Goal: Navigation & Orientation: Understand site structure

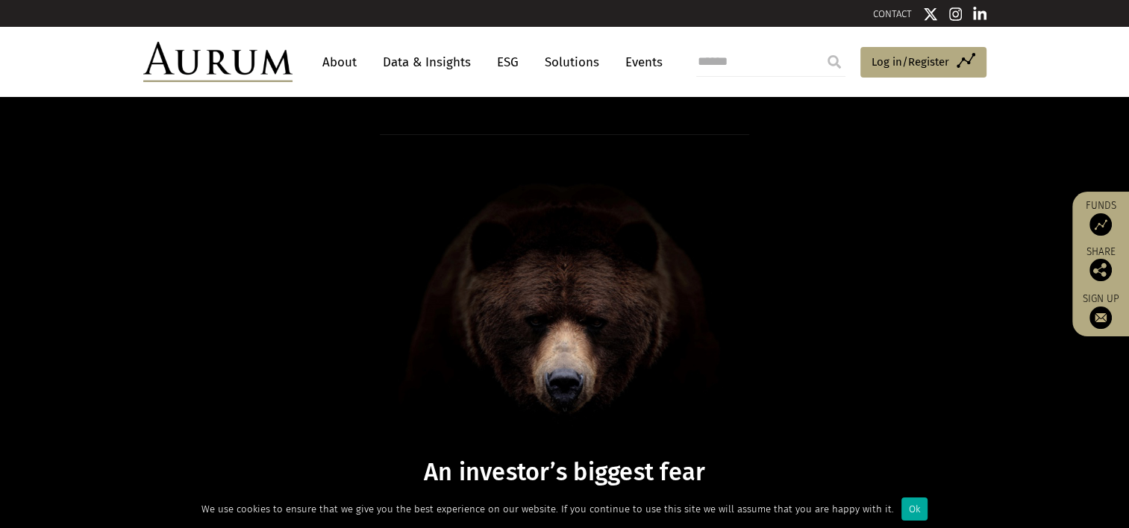
click at [439, 63] on link "Data & Insights" at bounding box center [426, 63] width 103 height 28
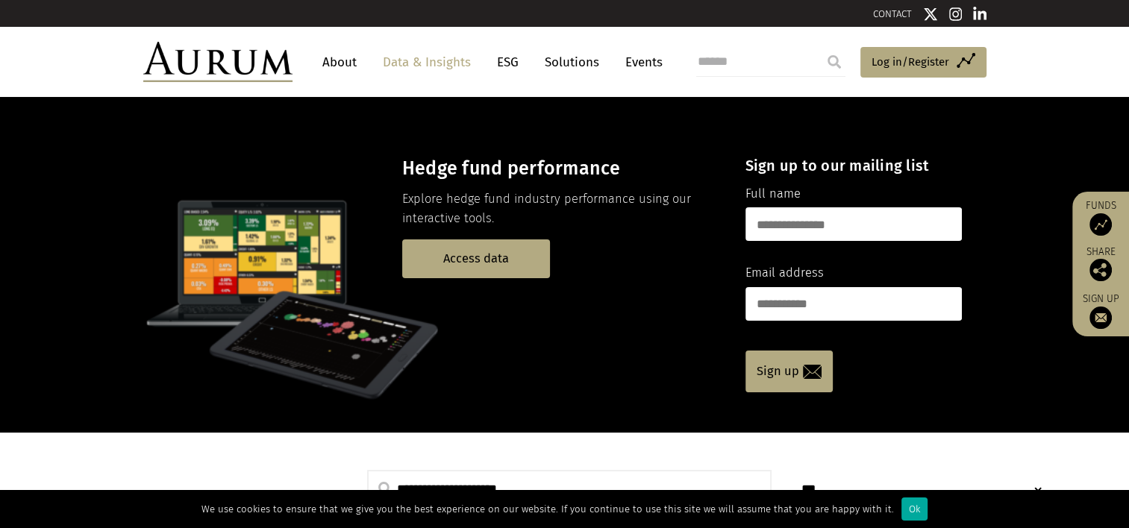
click at [581, 64] on link "Solutions" at bounding box center [571, 63] width 69 height 28
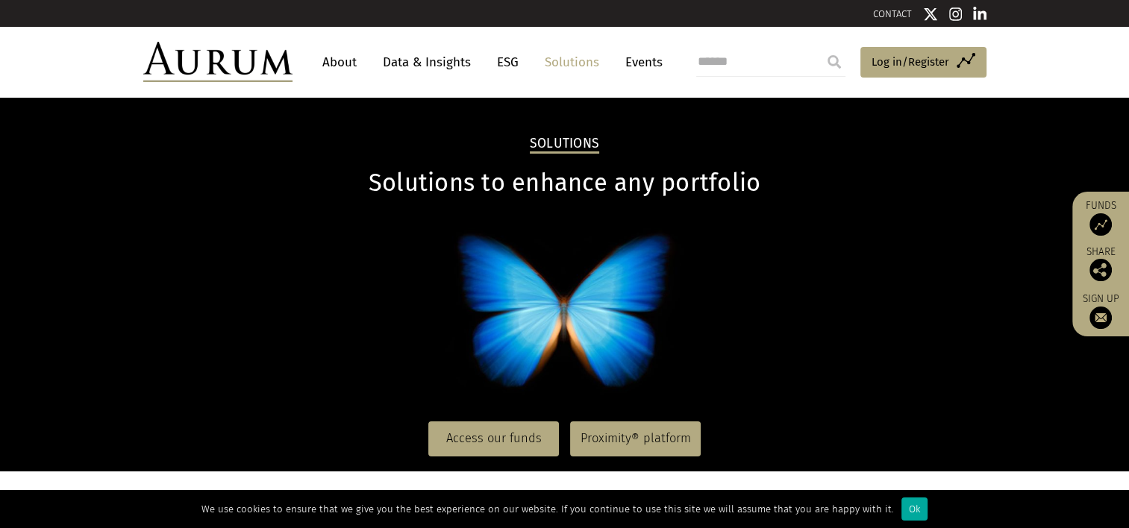
click at [325, 57] on link "About" at bounding box center [339, 63] width 49 height 28
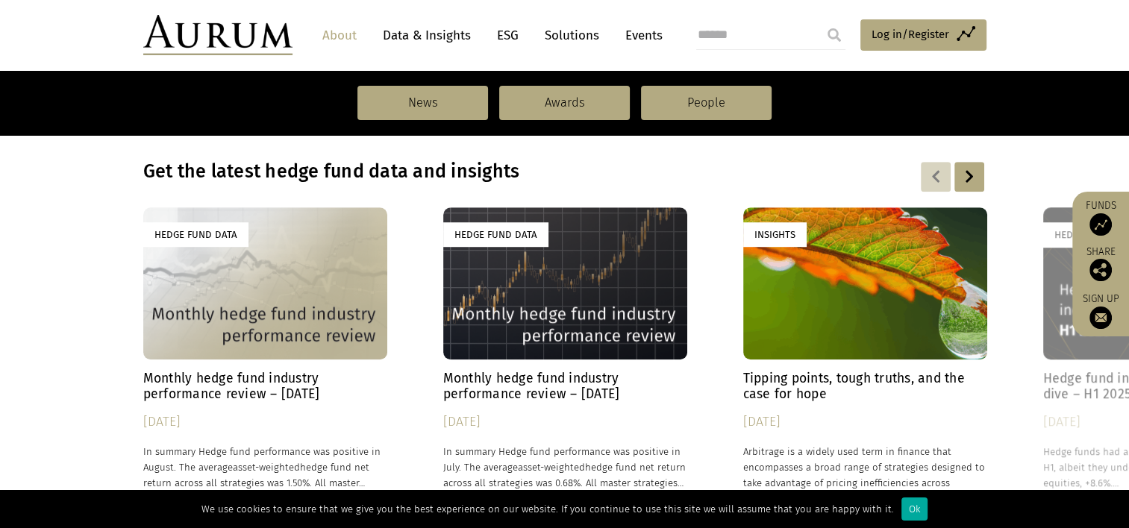
scroll to position [1035, 0]
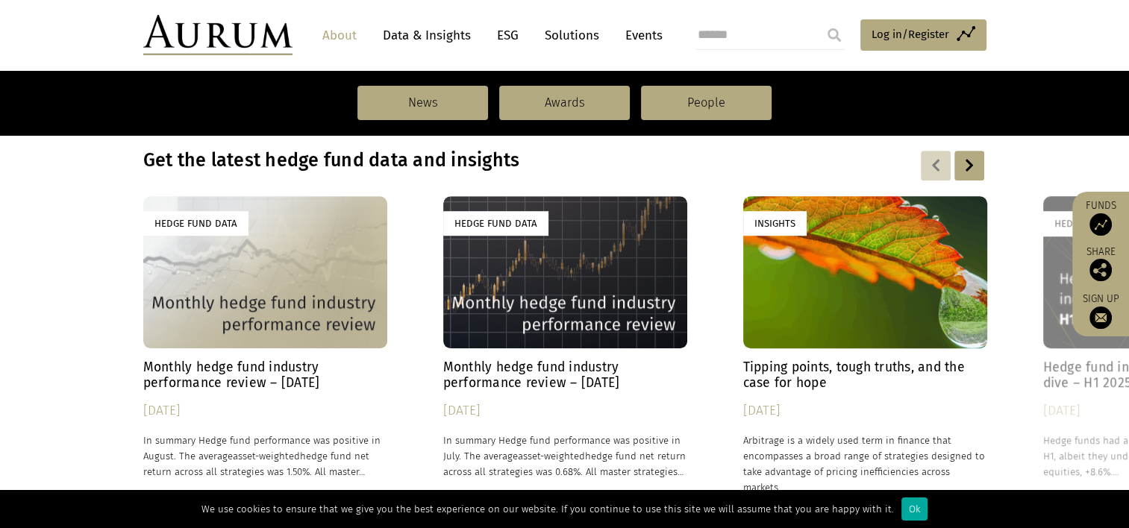
click at [980, 167] on div at bounding box center [969, 166] width 30 height 30
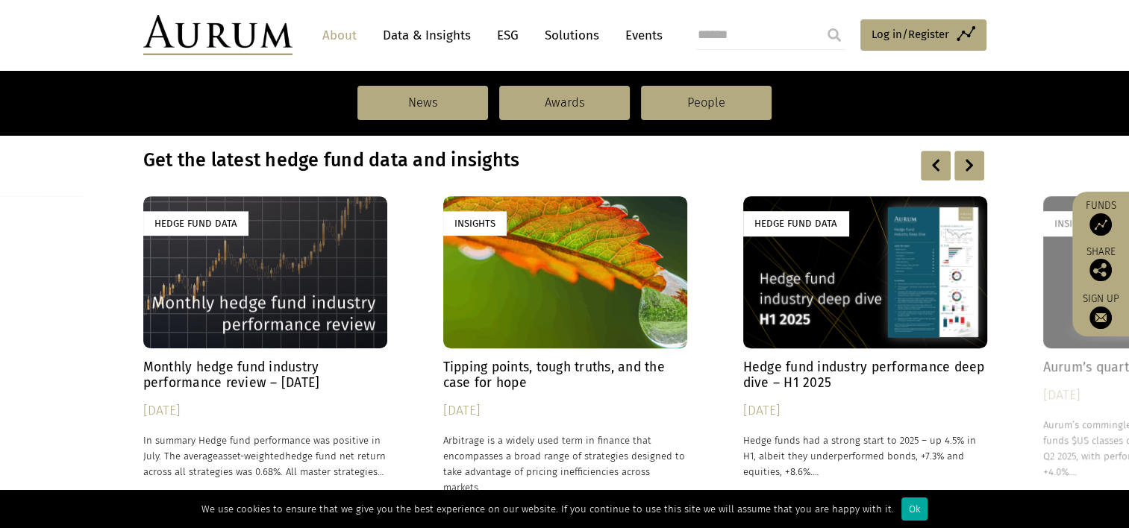
click at [975, 169] on div at bounding box center [969, 166] width 30 height 30
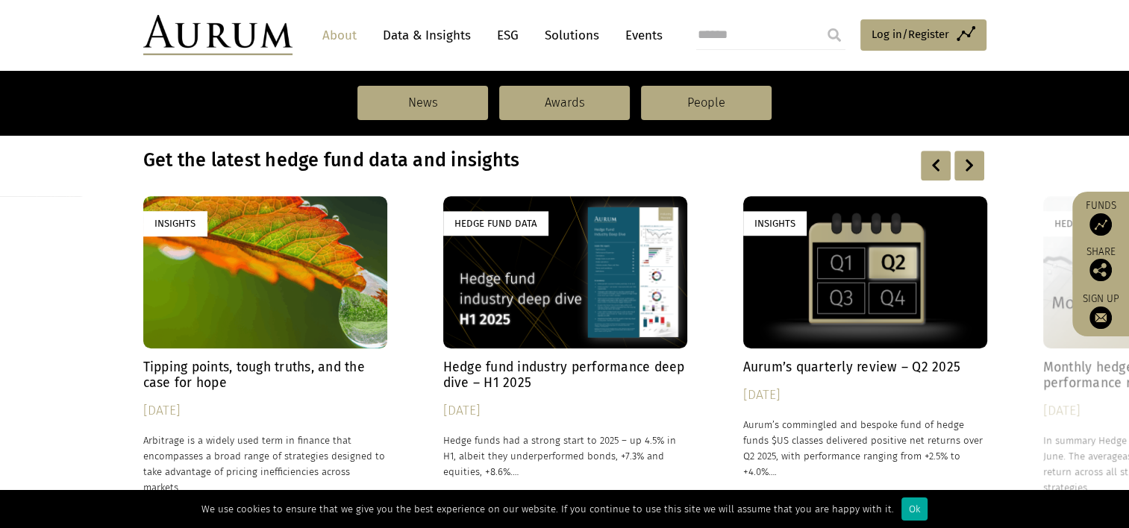
click at [972, 165] on div at bounding box center [969, 166] width 30 height 30
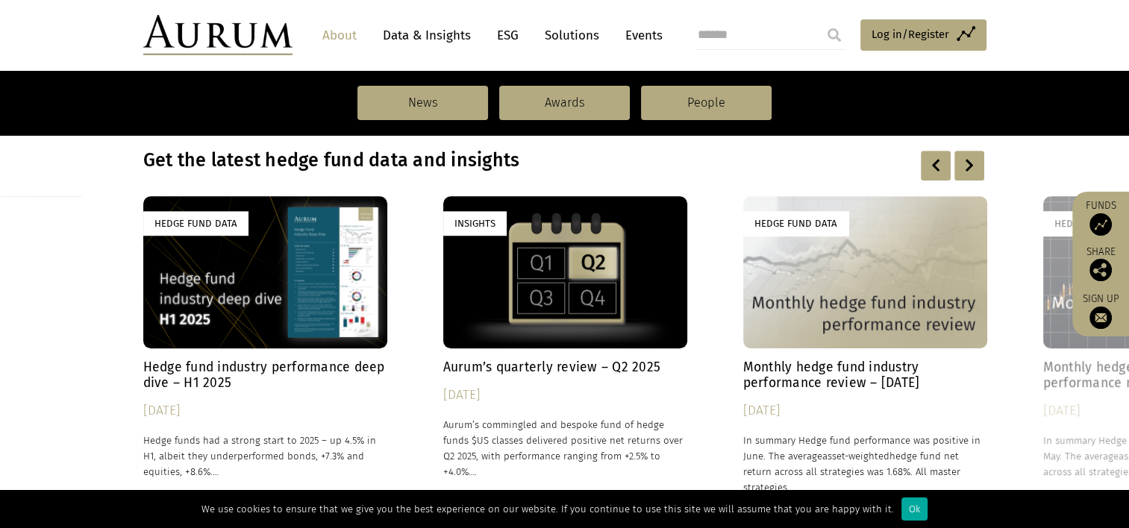
click at [972, 165] on div at bounding box center [969, 166] width 30 height 30
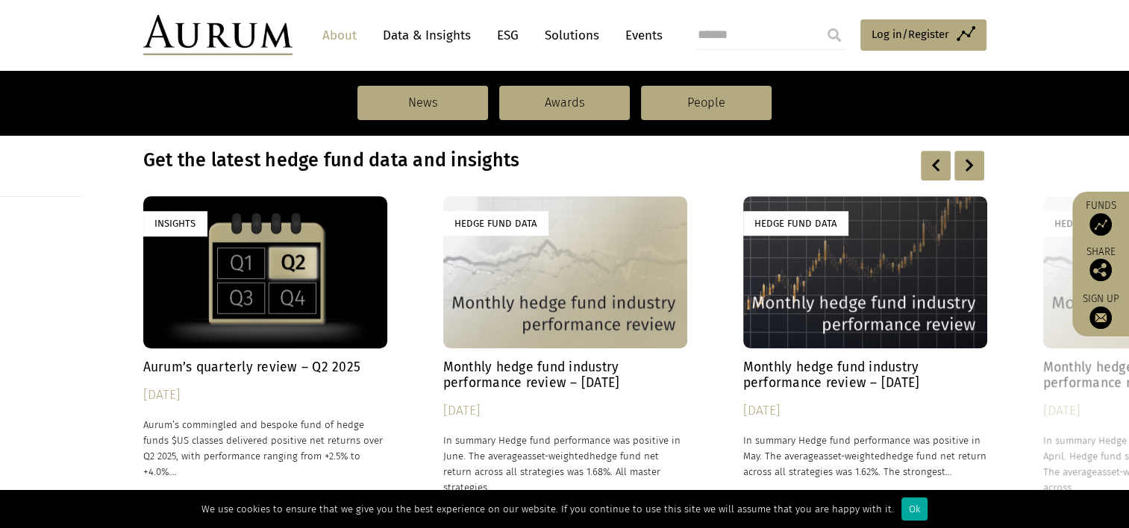
click at [972, 165] on div at bounding box center [969, 166] width 30 height 30
